Goal: Task Accomplishment & Management: Complete application form

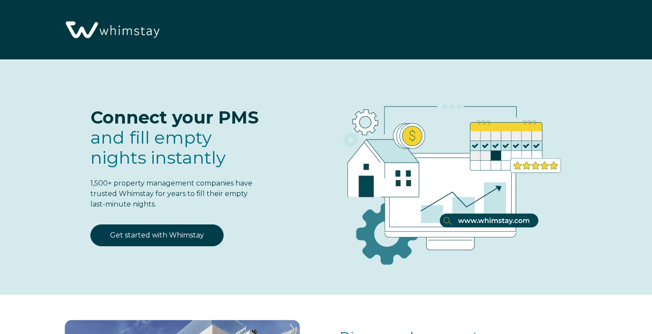
select select "US"
select select "Standard"
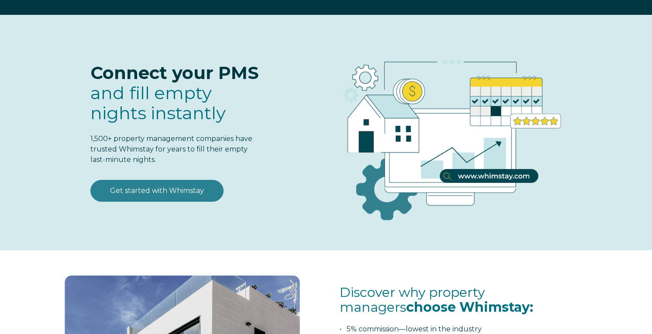
scroll to position [47, 0]
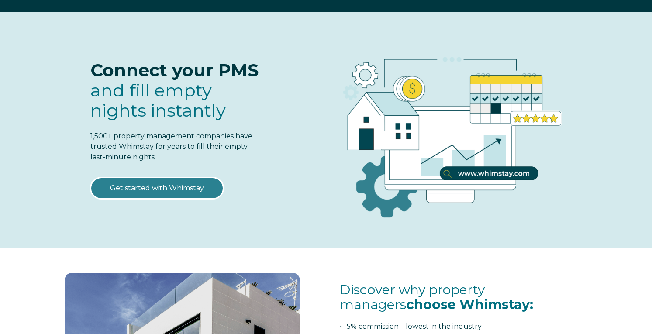
click at [189, 193] on link "Get started with Whimstay" at bounding box center [156, 188] width 133 height 22
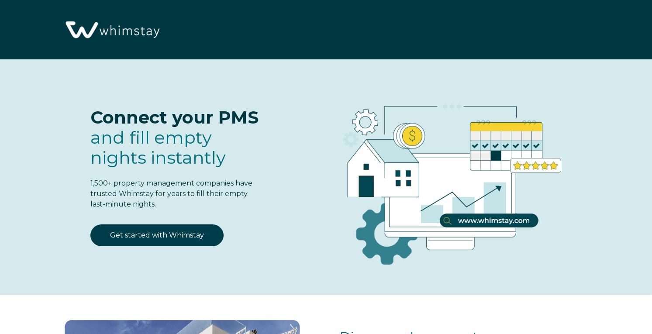
select select "US"
select select "Standard"
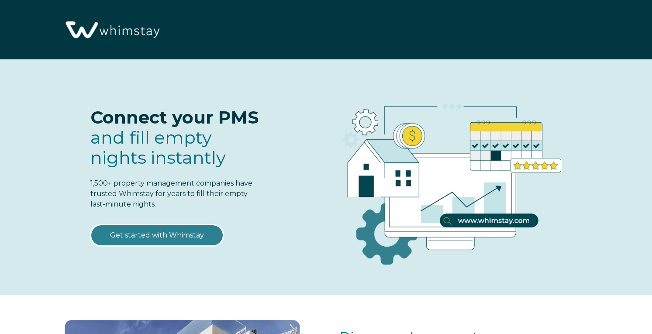
click at [192, 236] on link "Get started with Whimstay" at bounding box center [156, 236] width 133 height 22
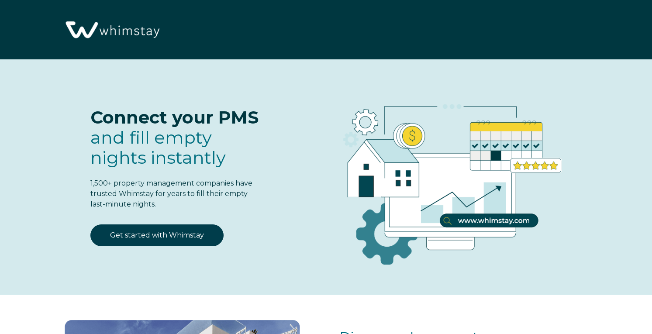
select select "US"
select select "Standard"
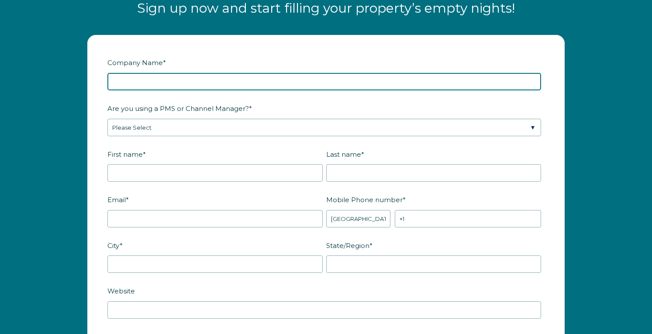
click at [185, 83] on input "Company Name *" at bounding box center [324, 81] width 434 height 17
type input "Airvevo LLC"
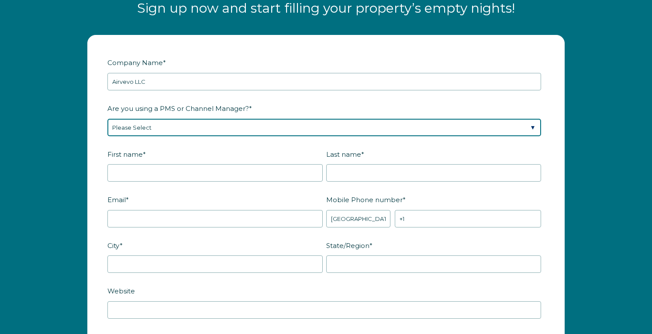
click at [217, 128] on select "Please Select Barefoot BookingPal Boost Brightside CiiRUS Escapia Guesty Hostaw…" at bounding box center [324, 127] width 434 height 17
select select "Hostaway"
click at [107, 119] on select "Please Select Barefoot BookingPal Boost Brightside CiiRUS Escapia Guesty Hostaw…" at bounding box center [324, 127] width 434 height 17
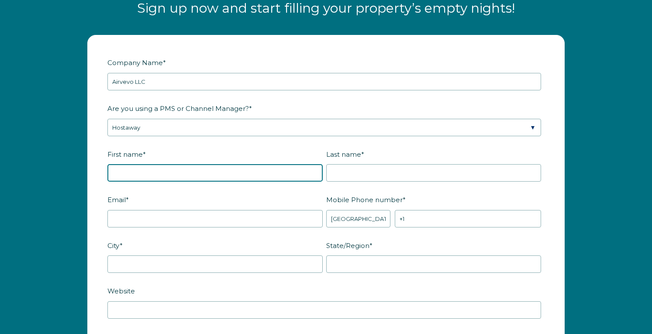
click at [201, 174] on input "First name *" at bounding box center [214, 172] width 215 height 17
type input "Guofeng"
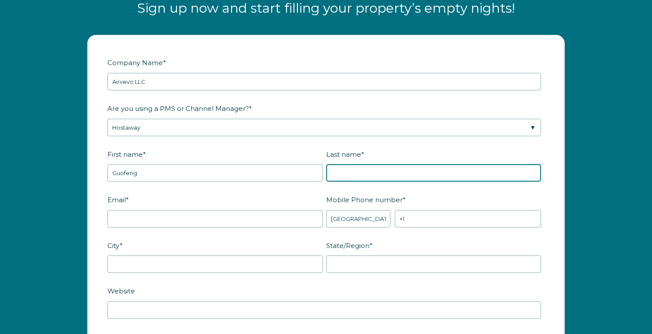
type input "Ye"
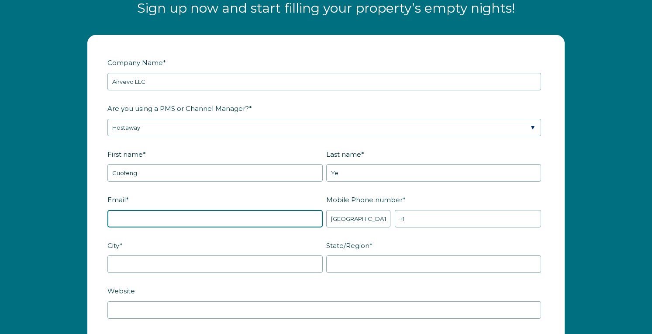
type input "[PERSON_NAME][EMAIL_ADDRESS][DOMAIN_NAME]"
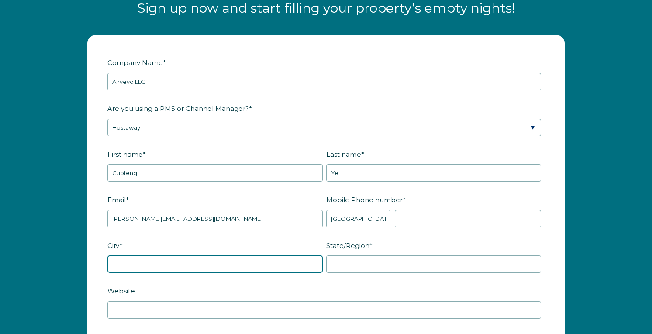
type input "Needham"
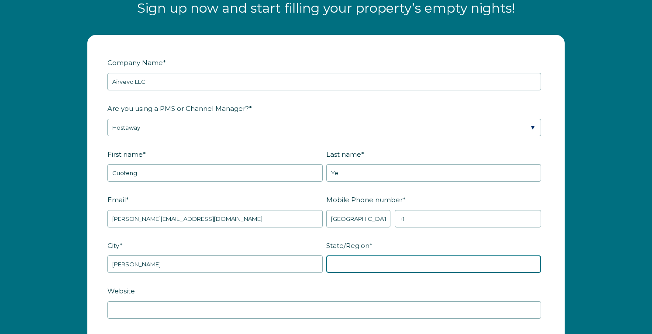
type input "MA"
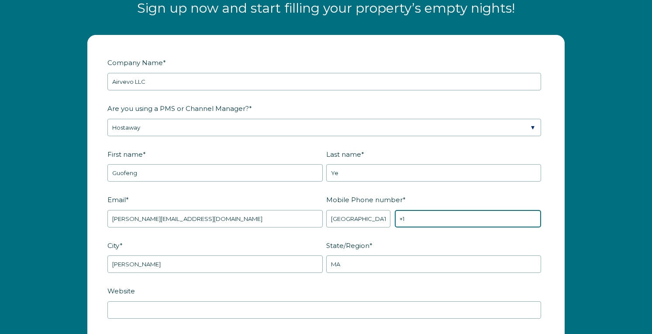
click at [416, 215] on input "+1" at bounding box center [468, 218] width 146 height 17
type input "+1 6172866738"
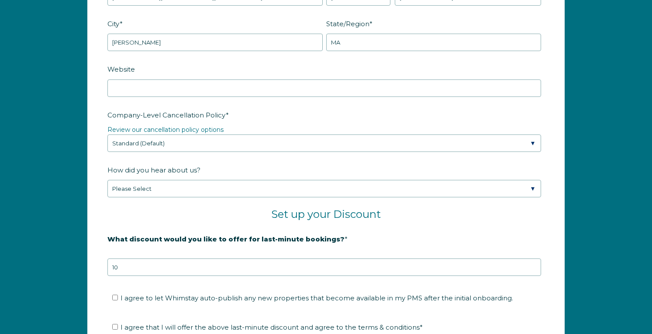
scroll to position [1293, 0]
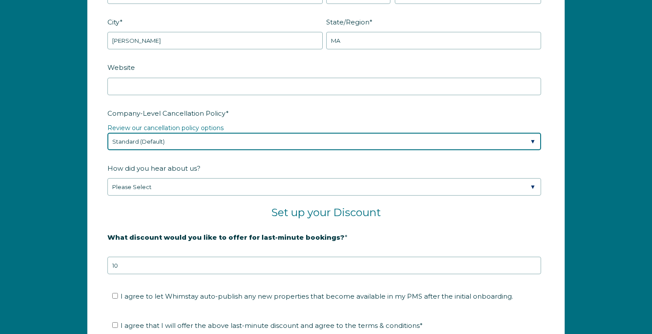
click at [323, 143] on select "Please Select Partial Standard (Default) Moderate Strict" at bounding box center [324, 141] width 434 height 17
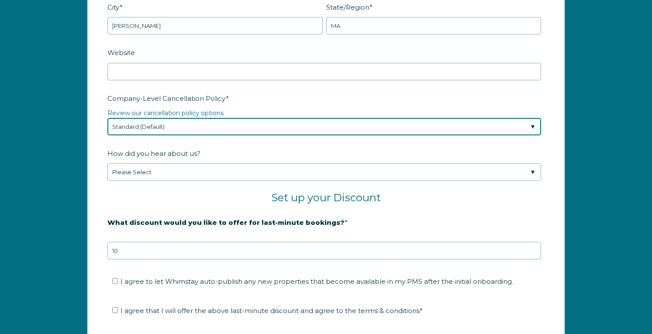
scroll to position [1309, 0]
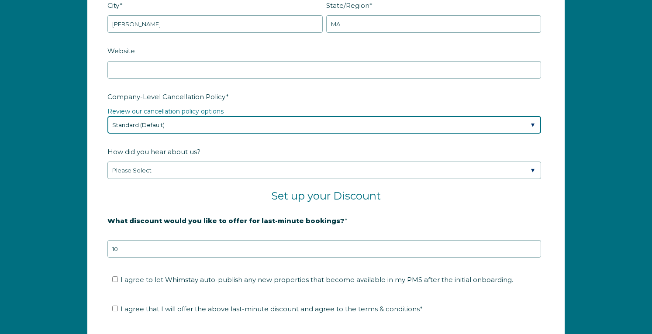
click at [527, 127] on select "Please Select Partial Standard (Default) Moderate Strict" at bounding box center [324, 124] width 434 height 17
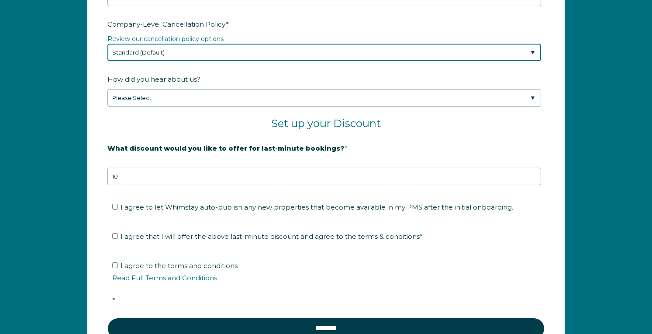
scroll to position [1393, 0]
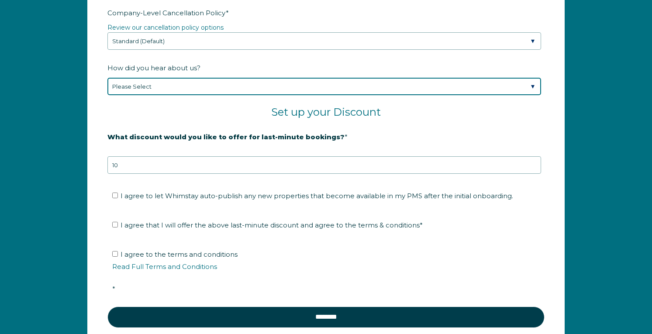
click at [399, 89] on select "Please Select Found Whimstay through a Google search Spoke to a Whimstay salesp…" at bounding box center [324, 86] width 434 height 17
select select "Google Search"
click at [107, 78] on select "Please Select Found Whimstay through a Google search Spoke to a Whimstay salesp…" at bounding box center [324, 86] width 434 height 17
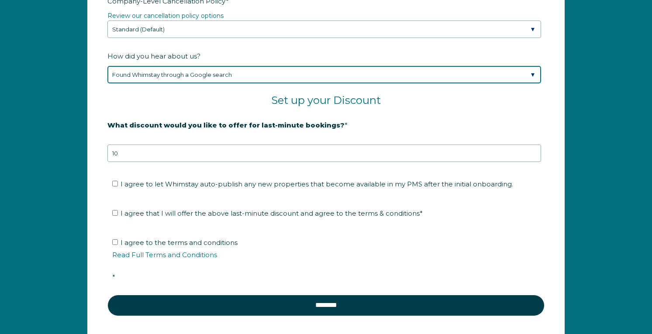
scroll to position [1408, 0]
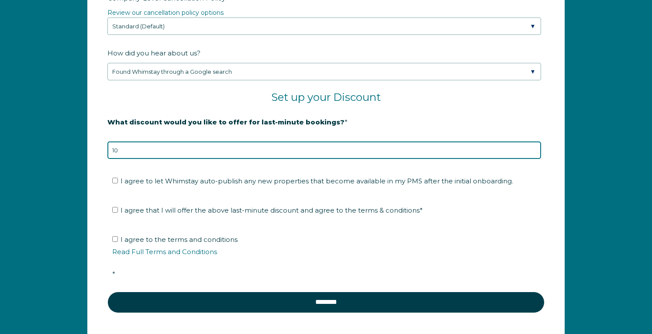
click at [401, 157] on input "10" at bounding box center [324, 150] width 434 height 17
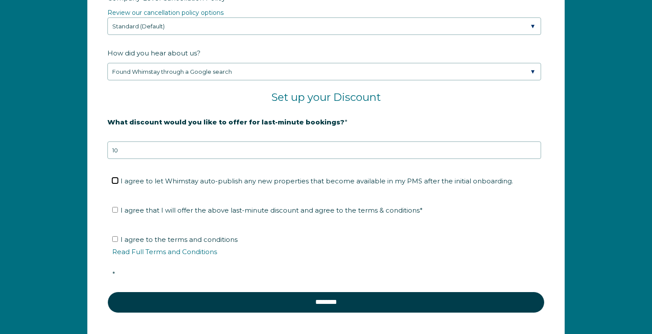
click at [115, 182] on input "I agree to let Whimstay auto-publish any new properties that become available i…" at bounding box center [115, 181] width 6 height 6
checkbox input "true"
click at [118, 209] on input "I agree that I will offer the above last-minute discount and agree to the terms…" at bounding box center [115, 210] width 6 height 6
checkbox input "true"
click at [115, 239] on input "I agree to the terms and conditions Read Full Terms and Conditions *" at bounding box center [115, 239] width 6 height 6
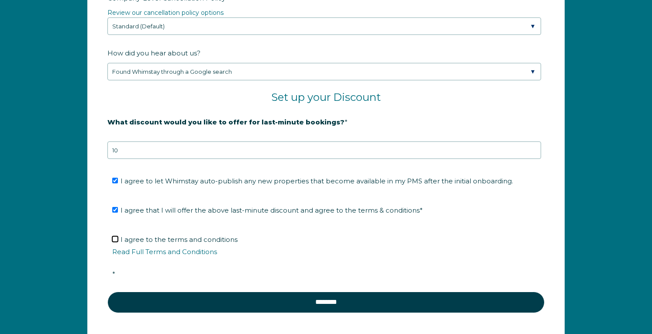
checkbox input "true"
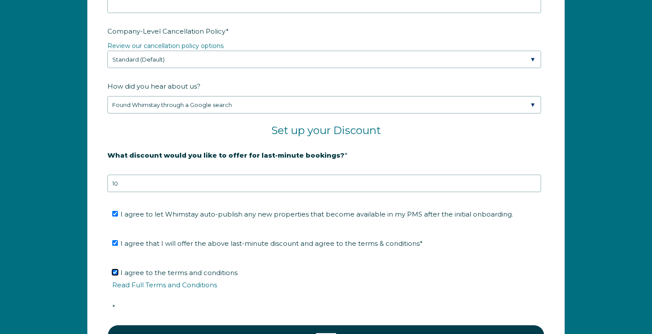
scroll to position [1376, 0]
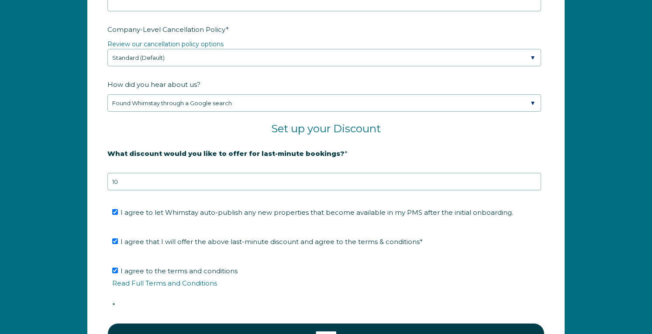
click at [27, 144] on div "Company Name * Airvevo LLC Are you using a PMS or Channel Manager? * Please Sel…" at bounding box center [326, 56] width 652 height 674
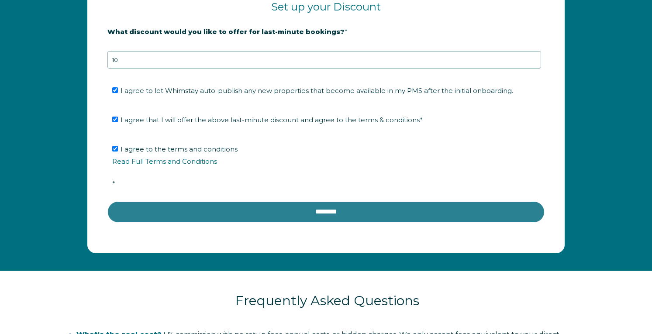
scroll to position [1503, 0]
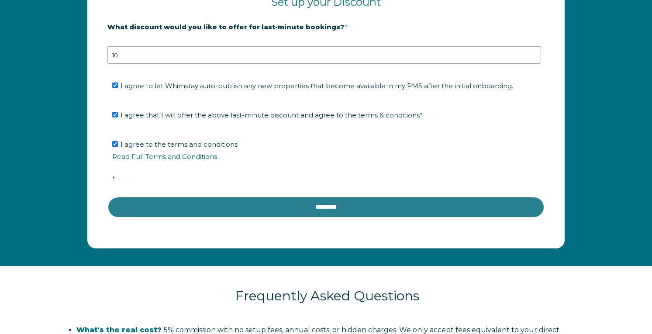
click at [332, 209] on input "********" at bounding box center [325, 207] width 437 height 21
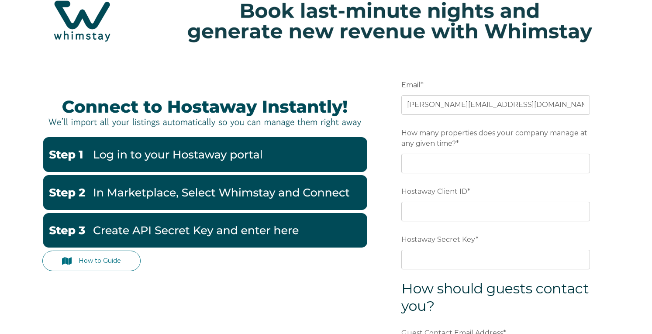
scroll to position [111, 0]
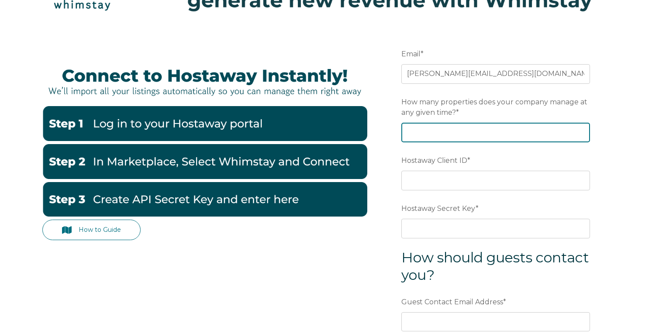
click at [439, 136] on input "How many properties does your company manage at any given time? *" at bounding box center [495, 132] width 189 height 19
type input "5"
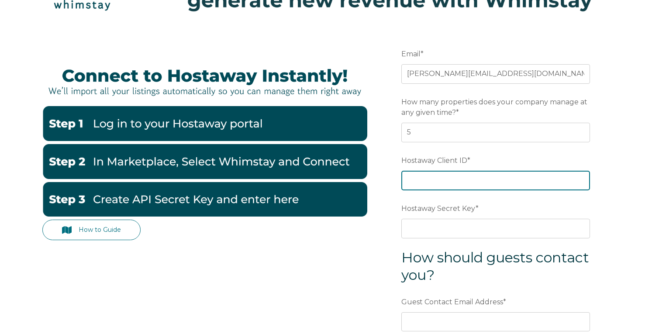
click at [456, 178] on input "Hostaway Client ID *" at bounding box center [495, 180] width 189 height 19
paste input "144767"
type input "144767"
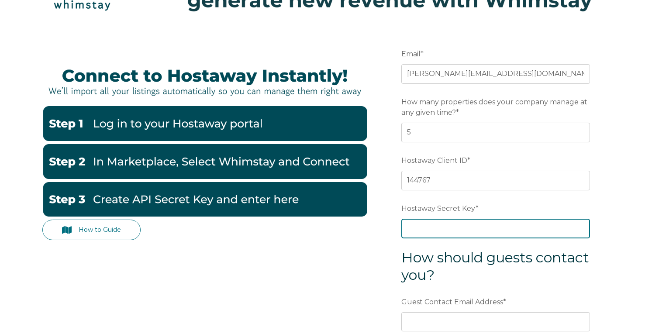
click at [442, 225] on input "Hostaway Secret Key *" at bounding box center [495, 228] width 189 height 19
paste input "9cd78c4b3e236380efe47c5792e09514fd9215041b56b454e43ff7d886036538"
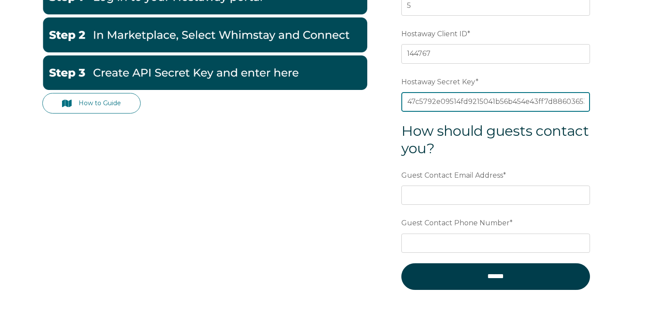
scroll to position [241, 0]
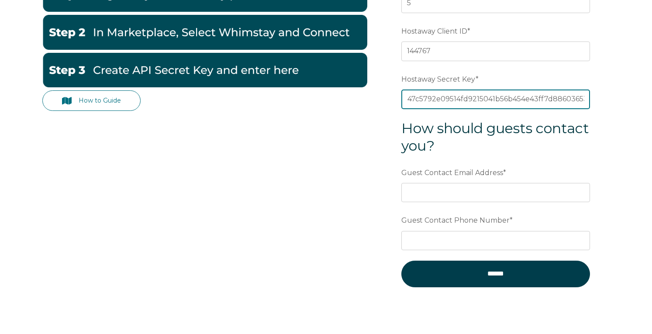
type input "9cd78c4b3e236380efe47c5792e09514fd9215041b56b454e43ff7d886036538"
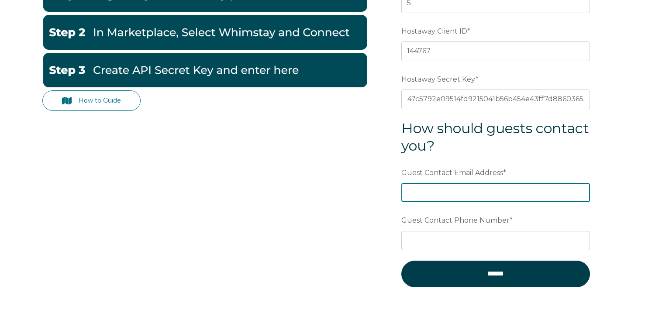
scroll to position [0, 0]
click at [470, 197] on input "Guest Contact Email Address *" at bounding box center [495, 192] width 189 height 19
type input "[PERSON_NAME][EMAIL_ADDRESS][DOMAIN_NAME]"
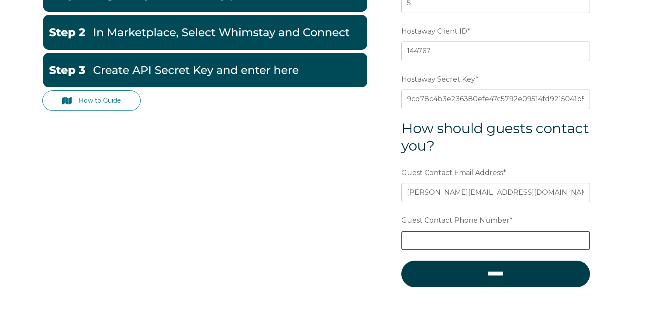
click at [509, 238] on input "Guest Contact Phone Number *" at bounding box center [495, 240] width 189 height 19
type input "6172866738"
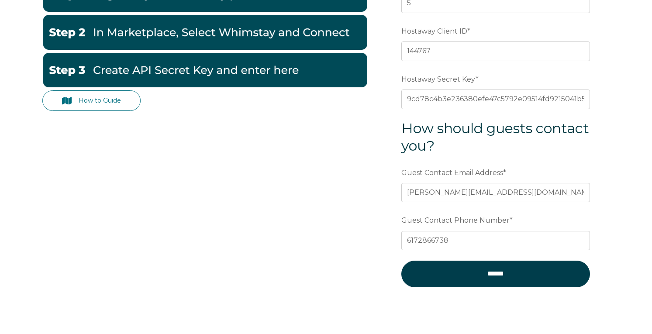
click at [332, 253] on div "How to Guide Email * shawn@airvevo.com Preferred language SDR How many properti…" at bounding box center [326, 107] width 568 height 420
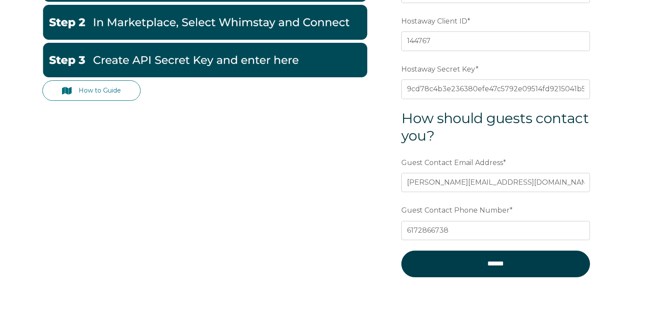
scroll to position [253, 0]
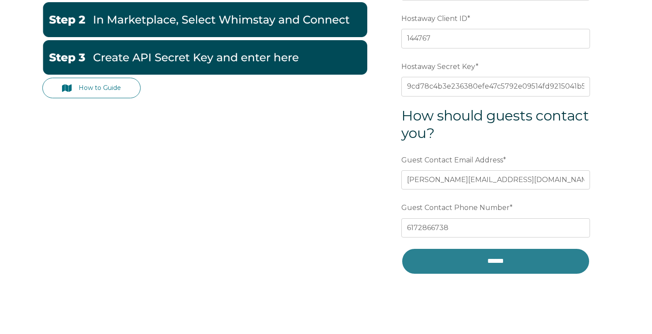
click at [504, 259] on input "******" at bounding box center [495, 261] width 189 height 26
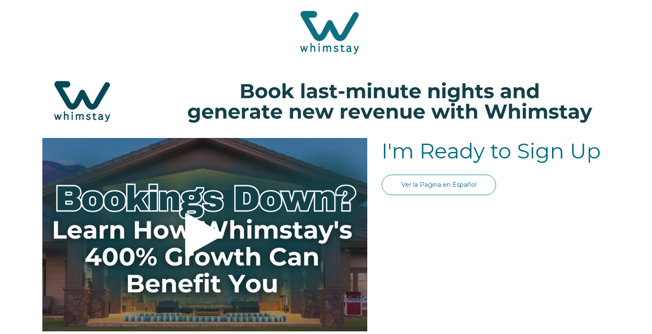
select select "US"
select select "Standard"
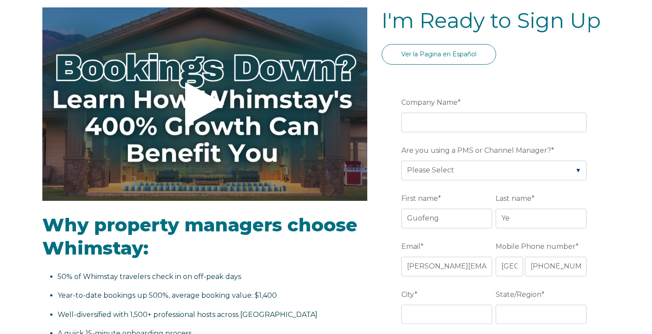
scroll to position [133, 0]
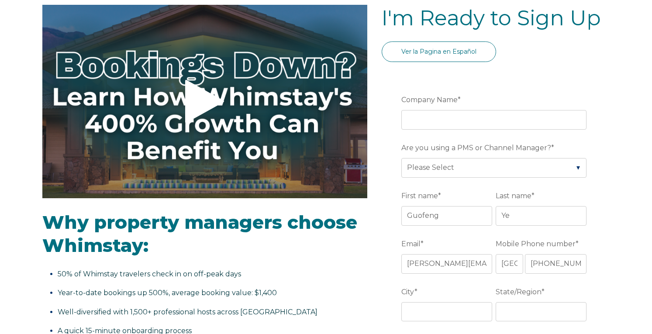
click at [435, 136] on fieldset "Company Name *" at bounding box center [495, 116] width 189 height 48
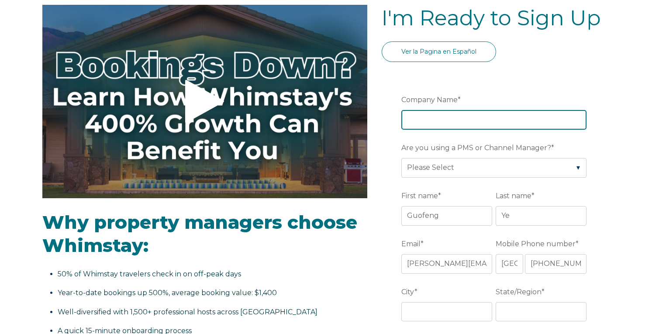
click at [435, 120] on input "Company Name *" at bounding box center [493, 119] width 185 height 19
type input "Airvevo LLC"
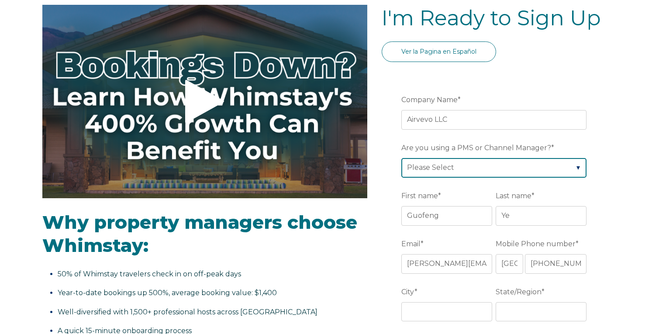
click at [508, 167] on select "Please Select Barefoot BookingPal Boost Brightside CiiRUS Escapia Guesty Hostaw…" at bounding box center [493, 167] width 185 height 19
select select "Hostaway"
click at [401, 158] on select "Please Select Barefoot BookingPal Boost Brightside CiiRUS Escapia Guesty Hostaw…" at bounding box center [493, 167] width 185 height 19
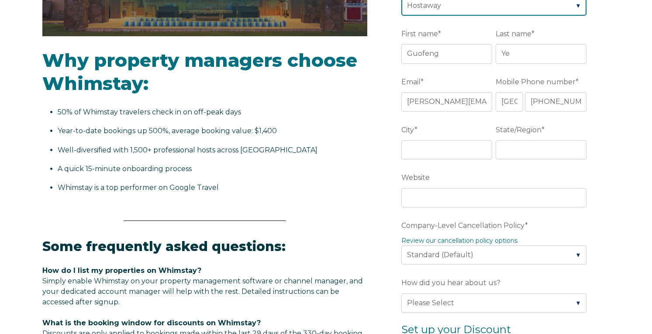
scroll to position [304, 0]
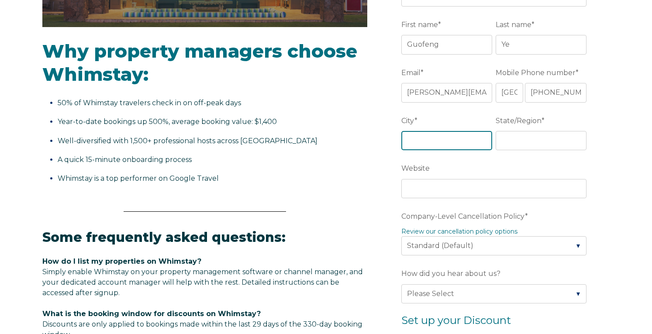
click at [429, 141] on input "City *" at bounding box center [446, 140] width 91 height 19
type input "[PERSON_NAME]"
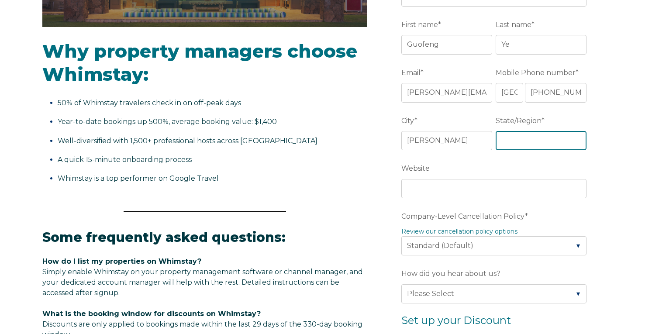
type input "MA"
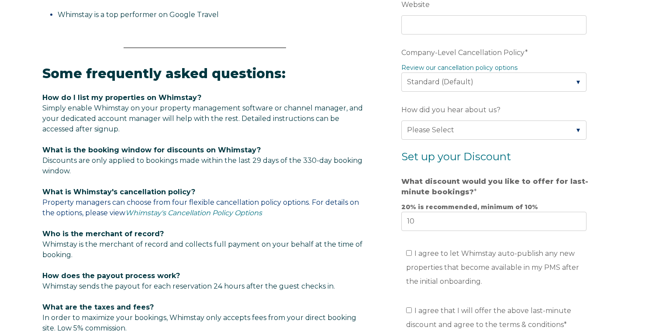
scroll to position [471, 0]
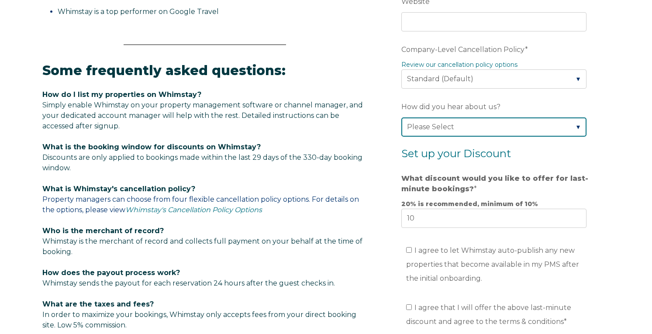
click at [469, 131] on select "Please Select Found Whimstay through a Google search Spoke to a Whimstay salesp…" at bounding box center [493, 127] width 185 height 19
select select "Google Search"
click at [401, 118] on select "Please Select Found Whimstay through a Google search Spoke to a Whimstay salesp…" at bounding box center [493, 127] width 185 height 19
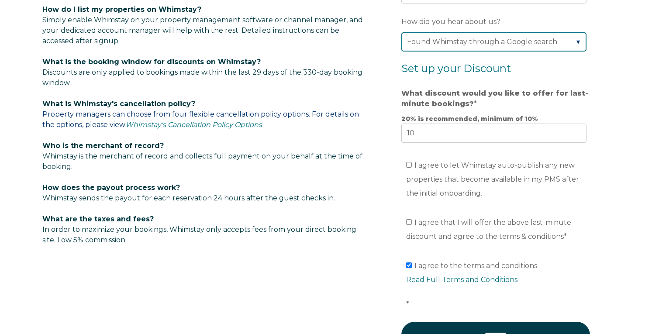
scroll to position [600, 0]
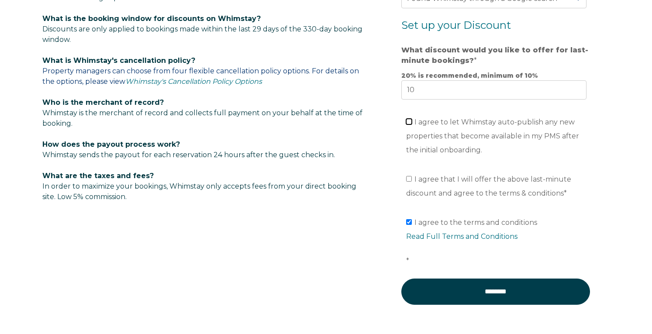
click at [408, 120] on input "I agree to let Whimstay auto-publish any new properties that become available i…" at bounding box center [409, 122] width 6 height 6
checkbox input "true"
click at [409, 181] on label "I agree that I will offer the above last-minute discount and agree to the terms…" at bounding box center [488, 186] width 165 height 22
click at [409, 181] on input "I agree that I will offer the above last-minute discount and agree to the terms…" at bounding box center [409, 179] width 6 height 6
checkbox input "true"
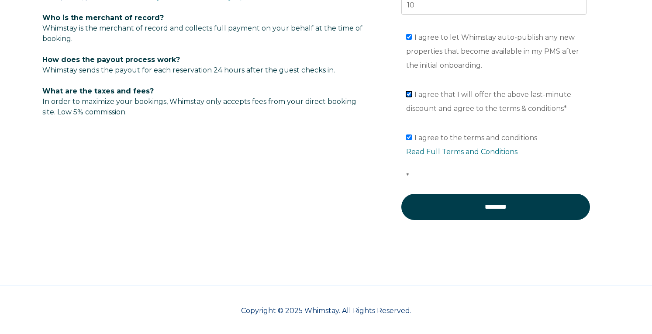
scroll to position [687, 0]
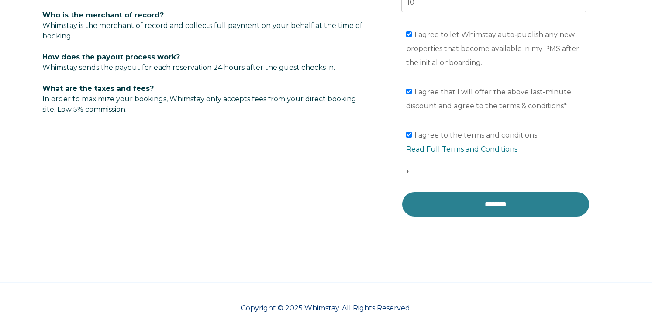
click at [494, 206] on input "********" at bounding box center [495, 204] width 189 height 26
